Goal: Find specific page/section: Find specific page/section

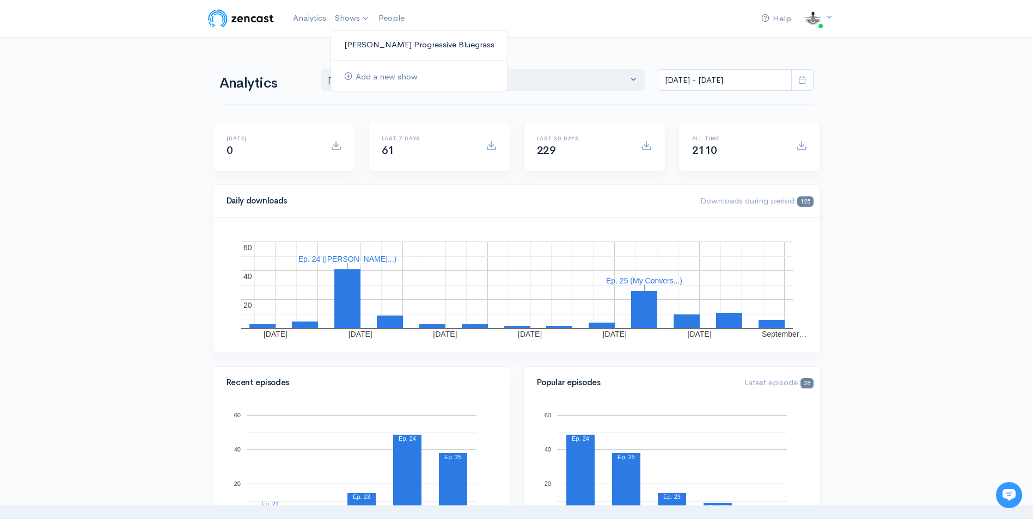
click at [377, 47] on link "[PERSON_NAME] Progressive Bluegrass" at bounding box center [419, 44] width 176 height 19
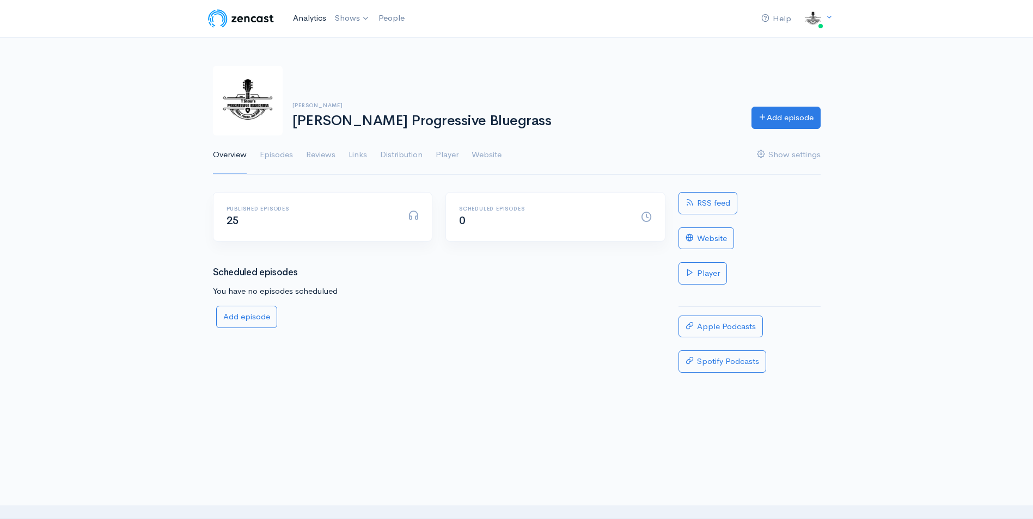
click at [298, 16] on link "Analytics" at bounding box center [310, 18] width 42 height 23
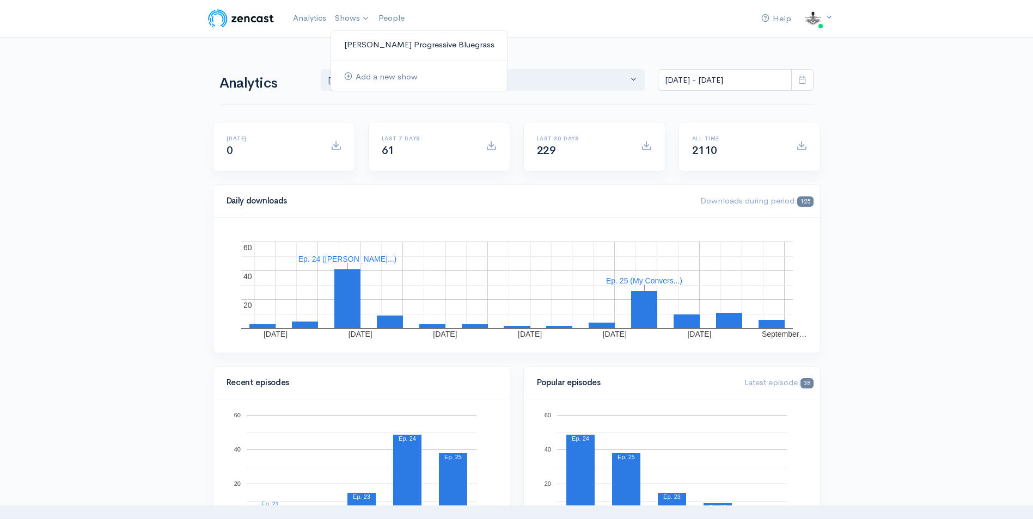
click at [387, 47] on link "[PERSON_NAME] Progressive Bluegrass" at bounding box center [419, 44] width 176 height 19
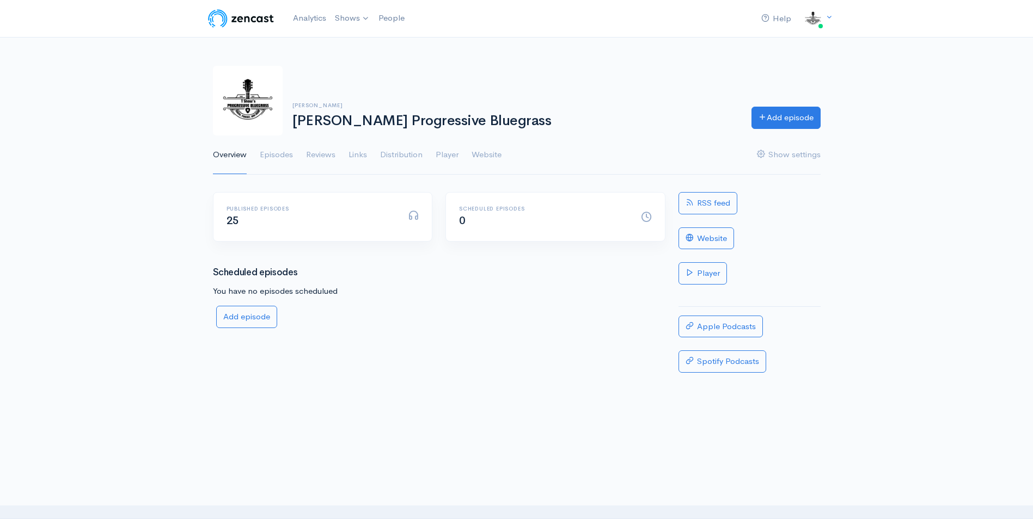
click at [279, 154] on link "Episodes" at bounding box center [276, 155] width 33 height 39
